Goal: Check status: Check status

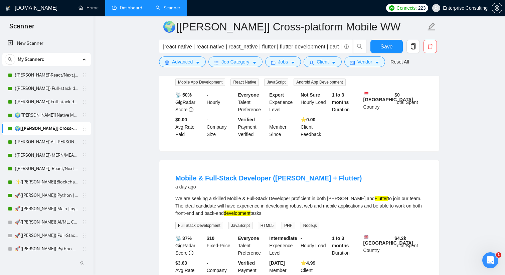
scroll to position [31, 0]
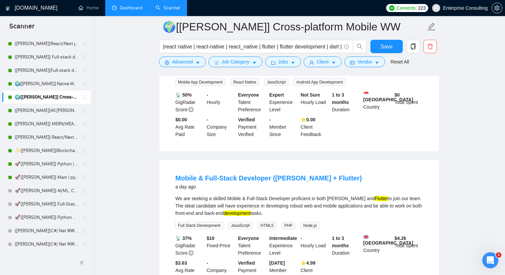
click at [132, 6] on link "Dashboard" at bounding box center [127, 8] width 30 height 6
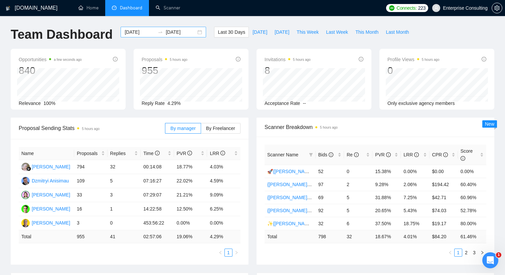
click at [197, 33] on div "[DATE] [DATE]" at bounding box center [163, 32] width 85 height 11
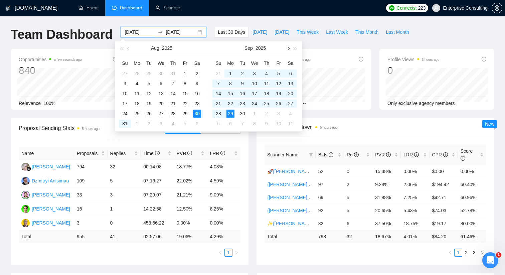
click at [289, 49] on button "button" at bounding box center [287, 47] width 7 height 13
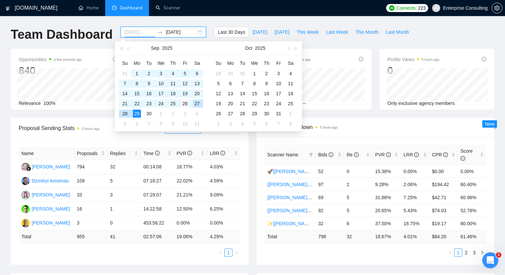
type input "[DATE]"
click at [185, 104] on div "26" at bounding box center [185, 103] width 8 height 8
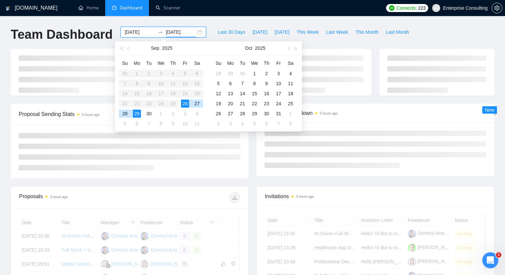
click at [185, 104] on div "26" at bounding box center [185, 103] width 8 height 8
type input "[DATE]"
